Goal: Information Seeking & Learning: Learn about a topic

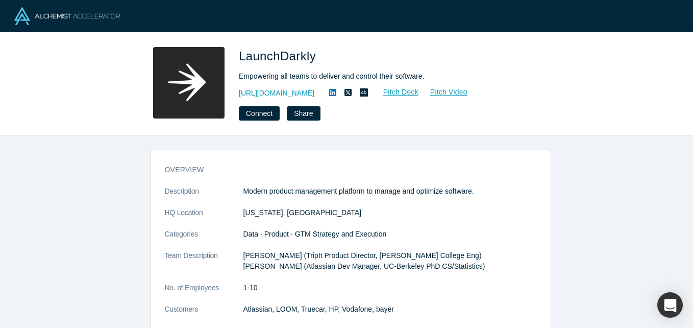
click at [103, 164] on div "overview Description Modern product management platform to manage and optimize …" at bounding box center [350, 235] width 701 height 200
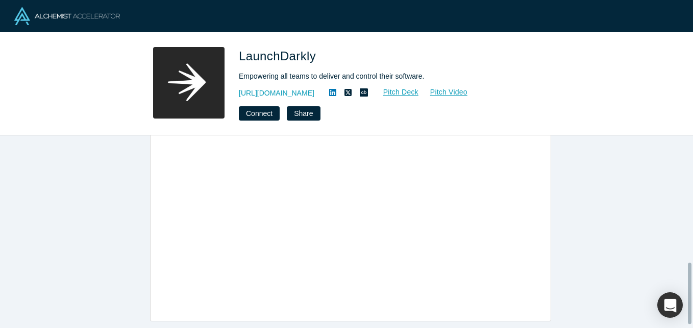
scroll to position [406, 0]
click at [265, 110] on button "Connect" at bounding box center [259, 113] width 41 height 14
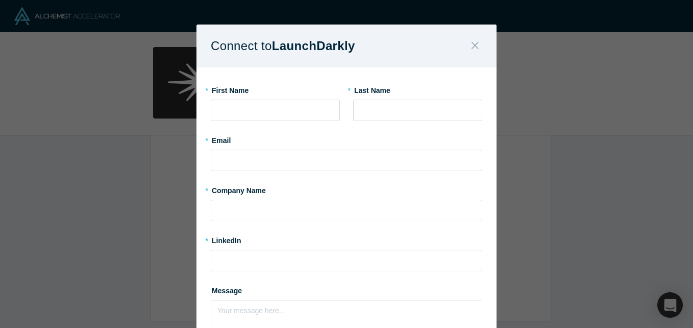
click at [474, 47] on icon "Close" at bounding box center [475, 45] width 7 height 11
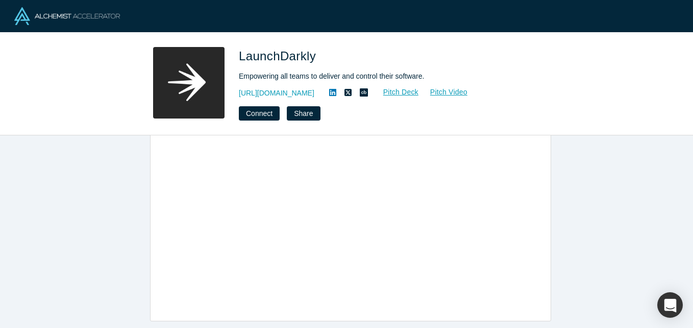
click at [113, 192] on div "overview Description Modern product management platform to manage and optimize …" at bounding box center [350, 235] width 701 height 200
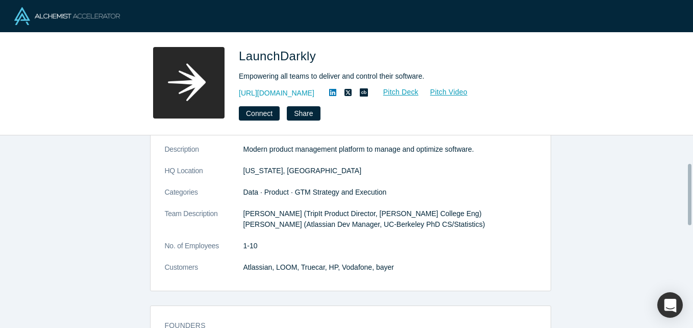
scroll to position [0, 0]
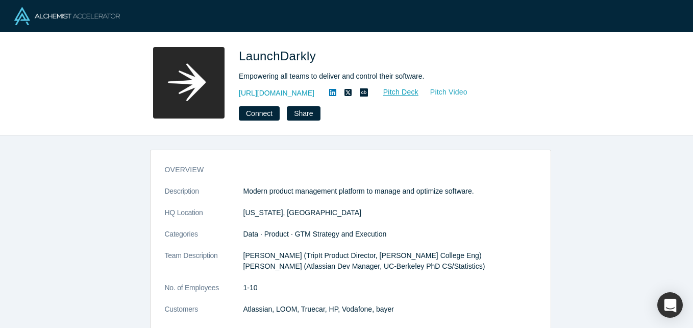
click at [440, 93] on link "Pitch Video" at bounding box center [443, 92] width 49 height 12
click at [405, 93] on link "Pitch Deck" at bounding box center [395, 92] width 47 height 12
click at [86, 172] on div "overview Description Modern product management platform to manage and optimize …" at bounding box center [350, 235] width 701 height 200
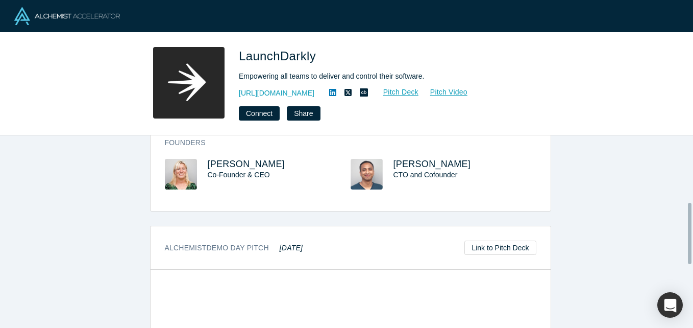
scroll to position [204, 0]
